Goal: Information Seeking & Learning: Learn about a topic

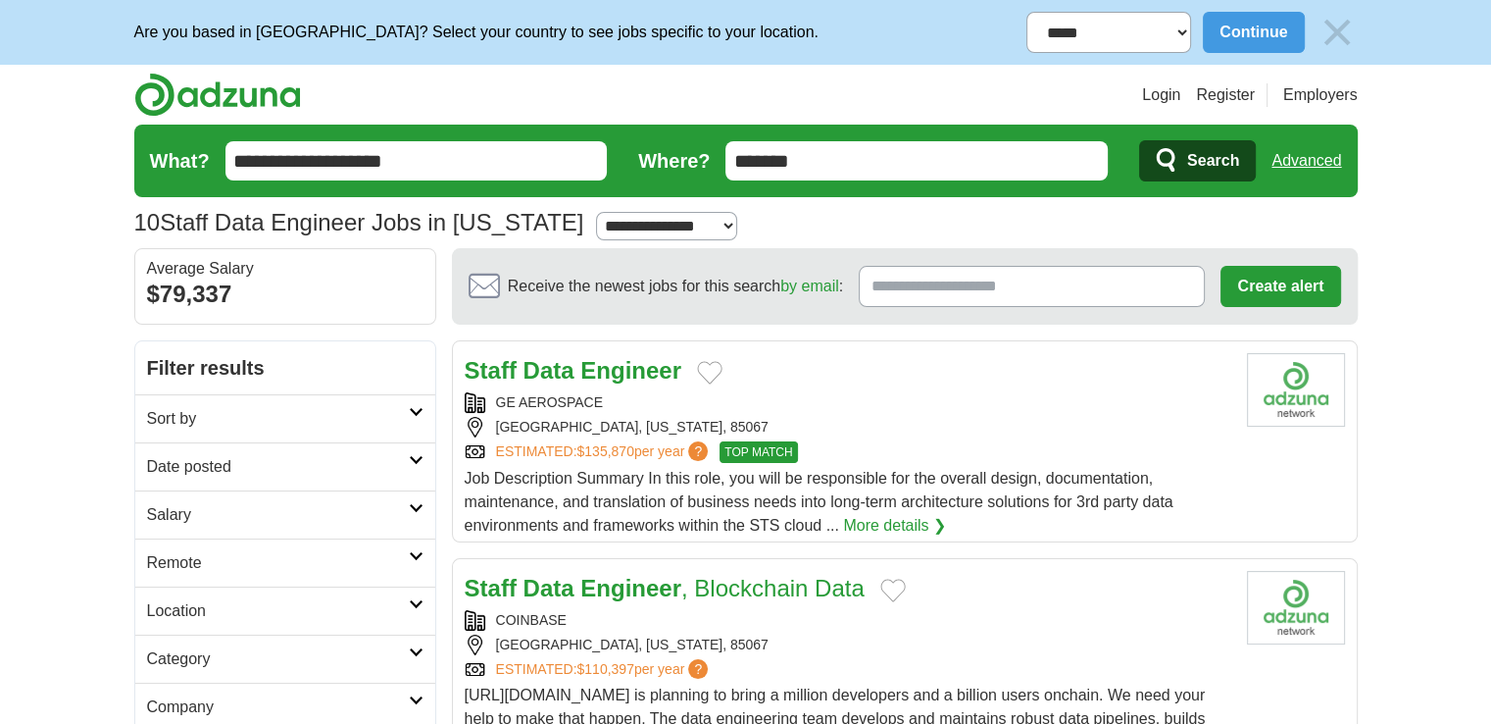
click at [379, 466] on h2 "Date posted" at bounding box center [278, 467] width 262 height 24
click at [224, 542] on link "Last 3 days" at bounding box center [285, 542] width 277 height 24
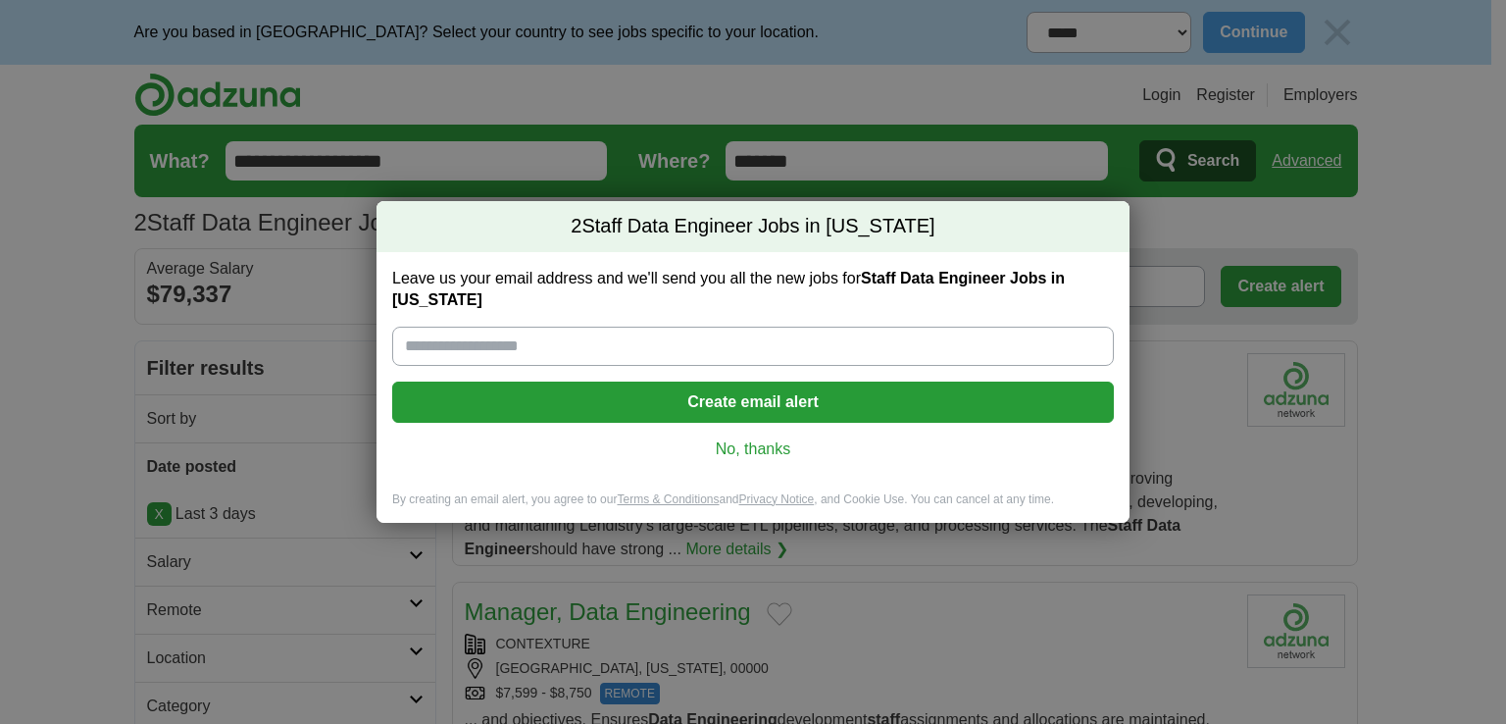
click at [745, 448] on link "No, thanks" at bounding box center [753, 449] width 690 height 22
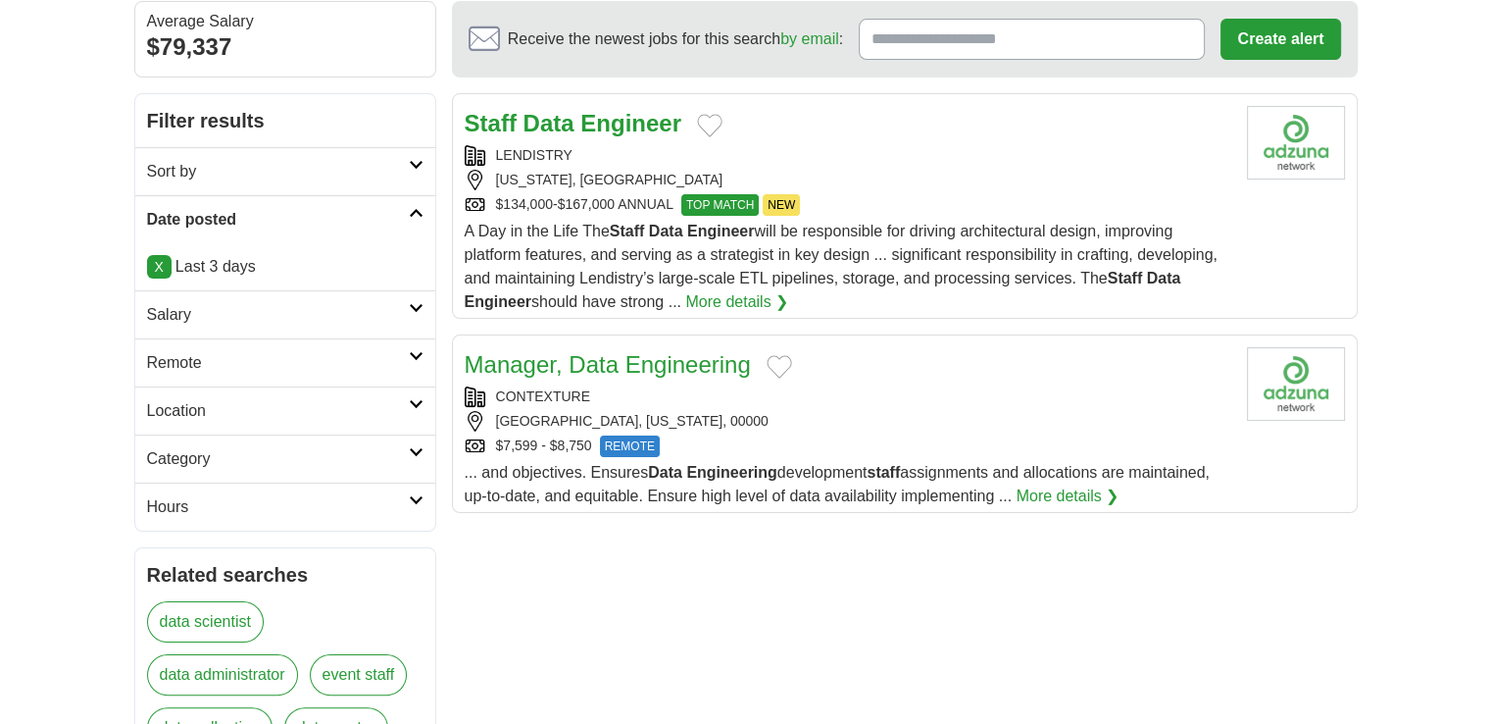
scroll to position [243, 0]
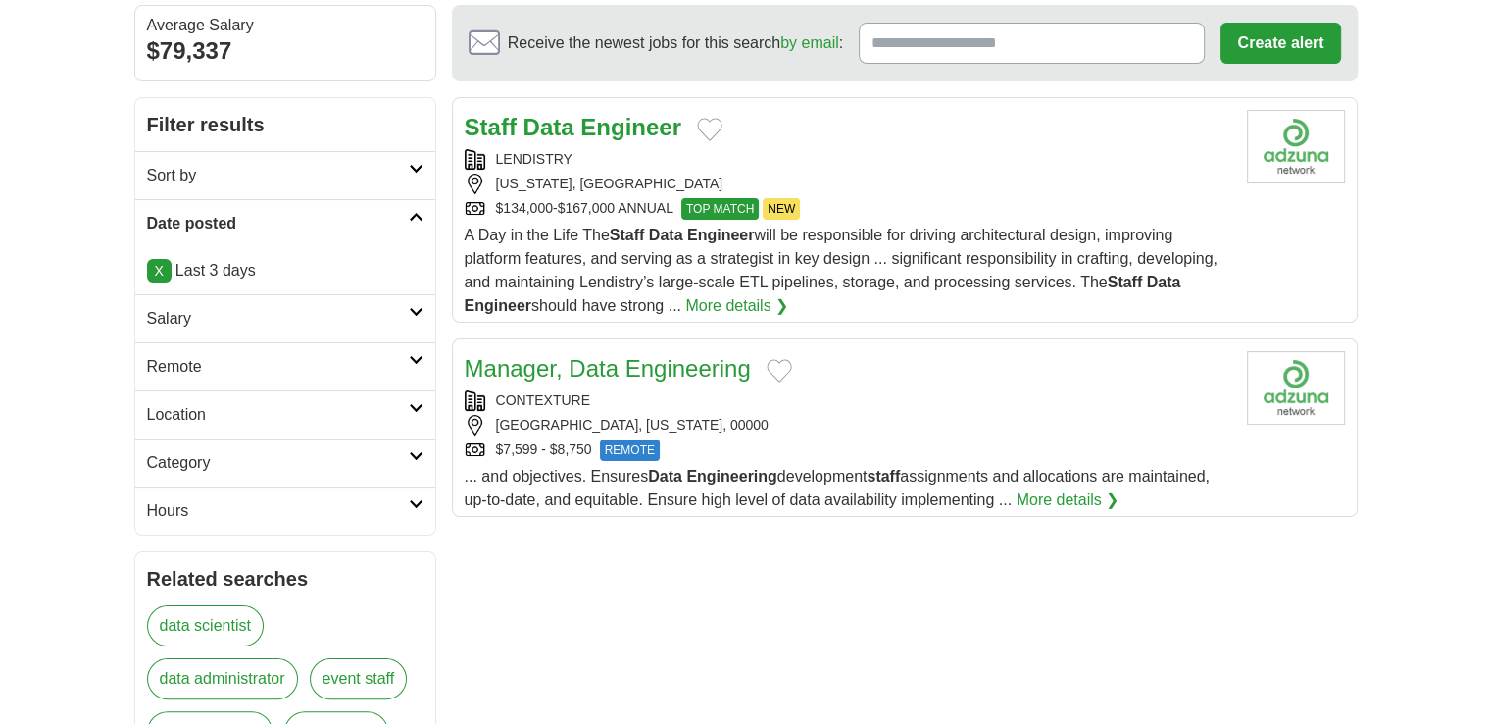
click at [768, 303] on link "More details ❯" at bounding box center [736, 306] width 103 height 24
